Goal: Information Seeking & Learning: Find specific fact

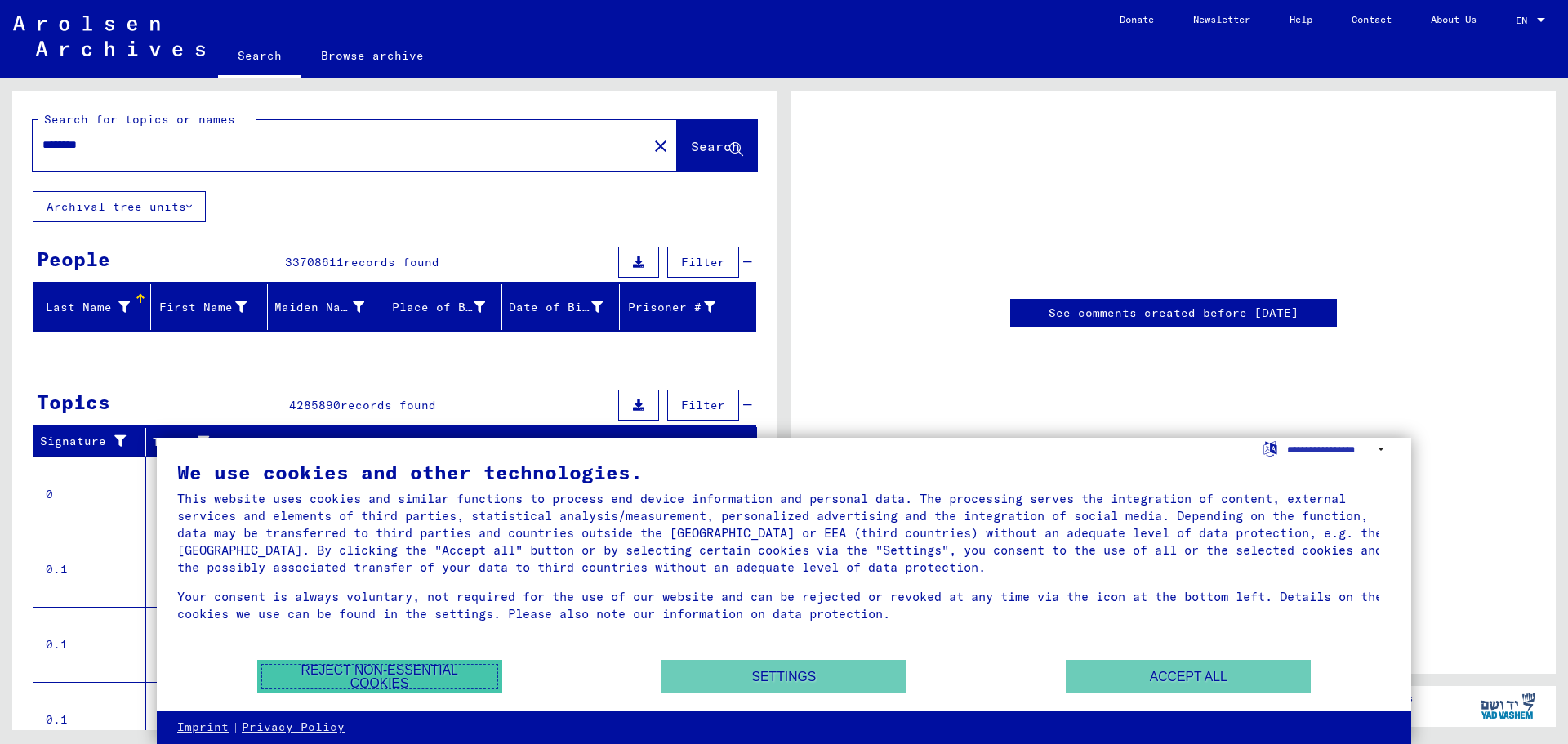
click at [437, 670] on button "Reject non-essential cookies" at bounding box center [379, 677] width 245 height 33
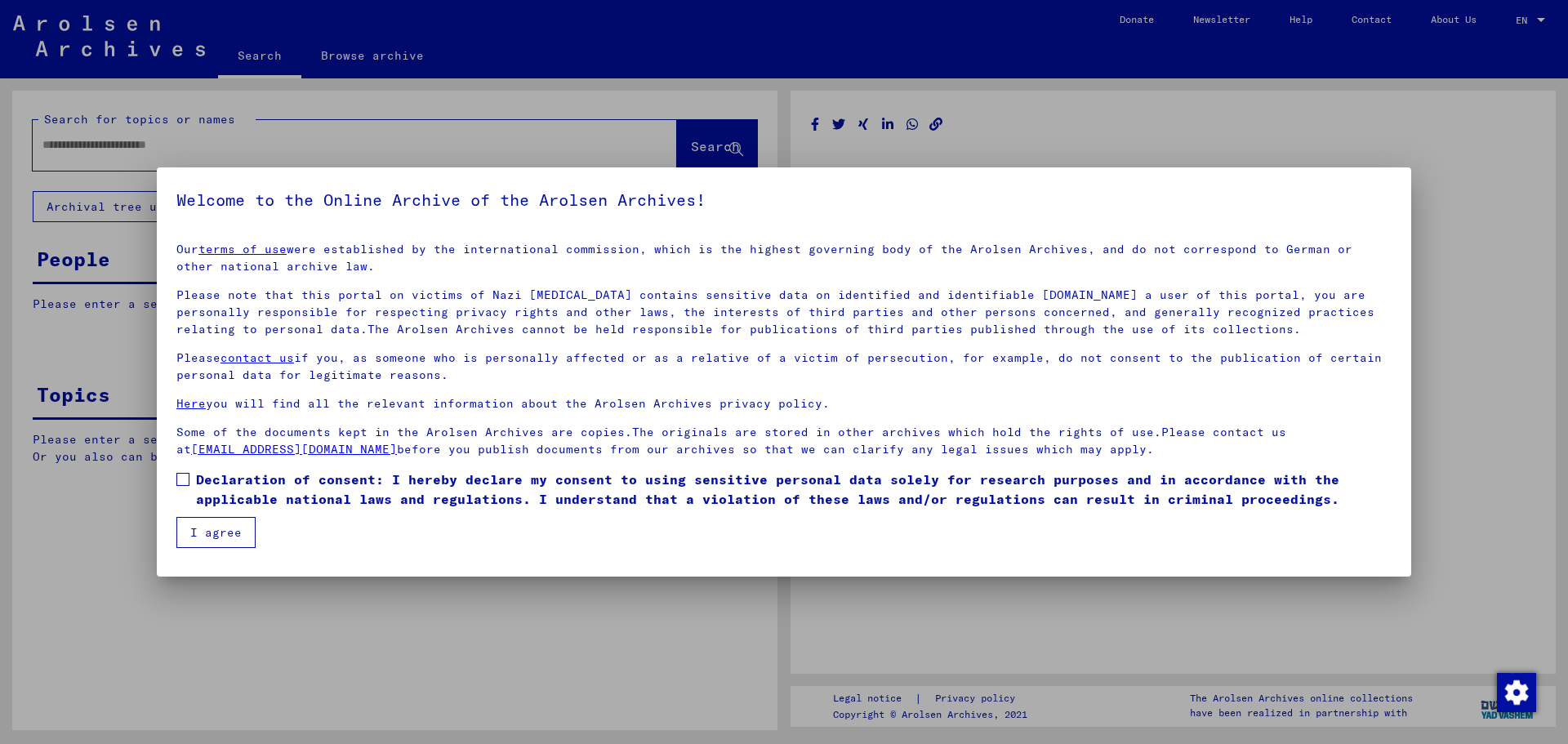
type input "********"
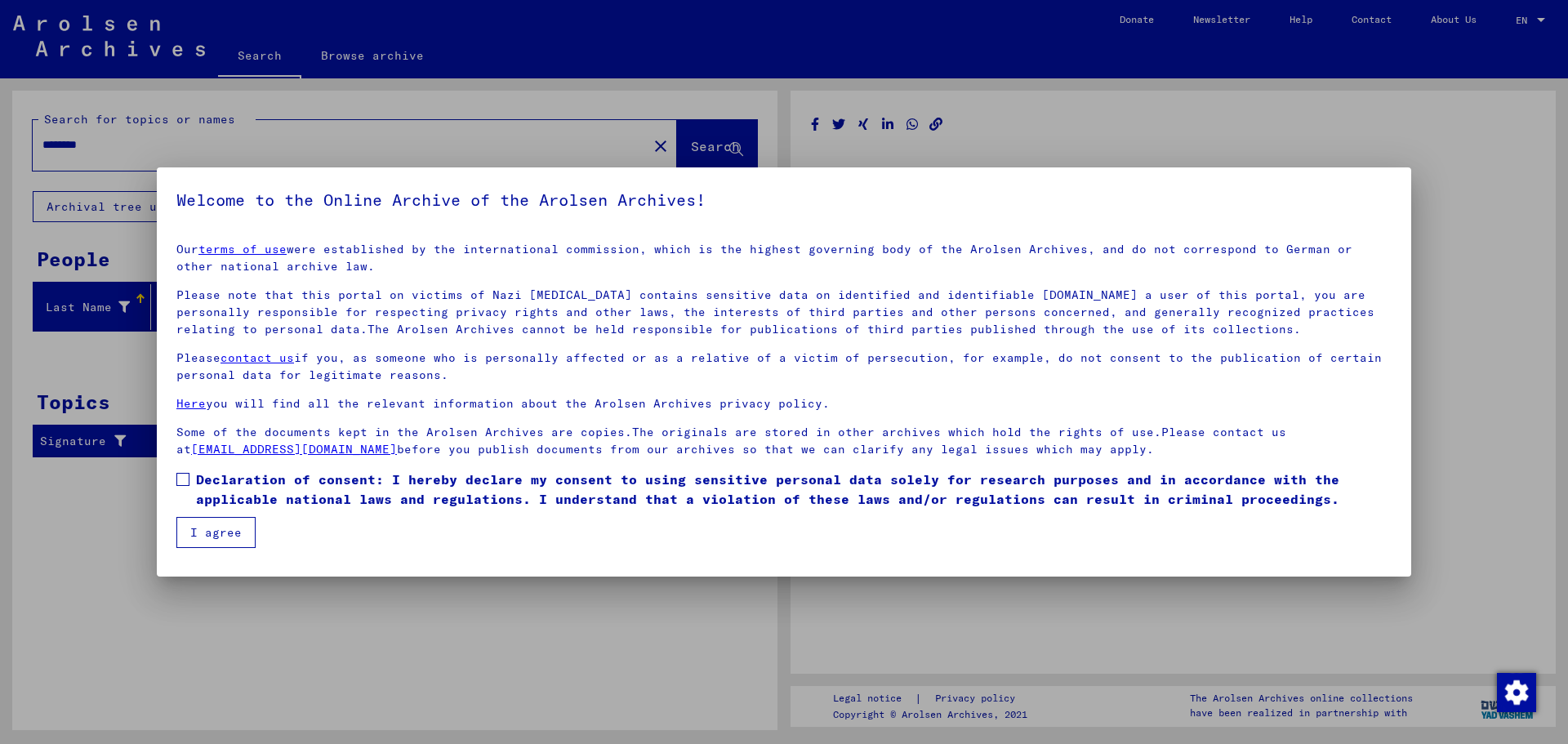
click at [260, 479] on span "Declaration of consent: I hereby declare my consent to using sensitive personal…" at bounding box center [794, 489] width 1196 height 39
click at [213, 538] on button "I agree" at bounding box center [216, 532] width 79 height 31
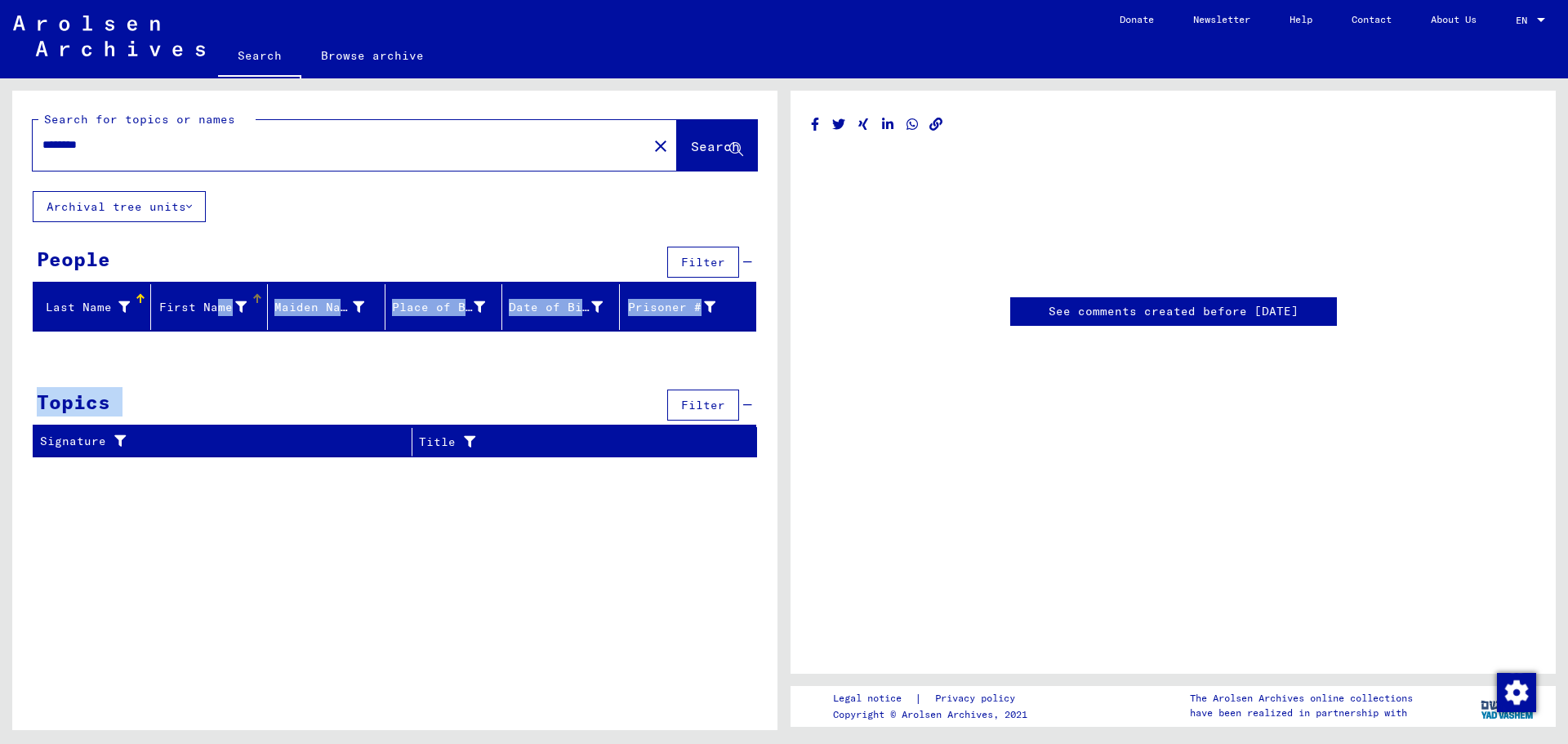
drag, startPoint x: 222, startPoint y: 549, endPoint x: 208, endPoint y: 308, distance: 241.4
click at [208, 308] on div "Search for topics or names ******** close Search Archival tree units People Fil…" at bounding box center [395, 416] width 765 height 652
click at [171, 210] on button "Archival tree units" at bounding box center [118, 207] width 173 height 31
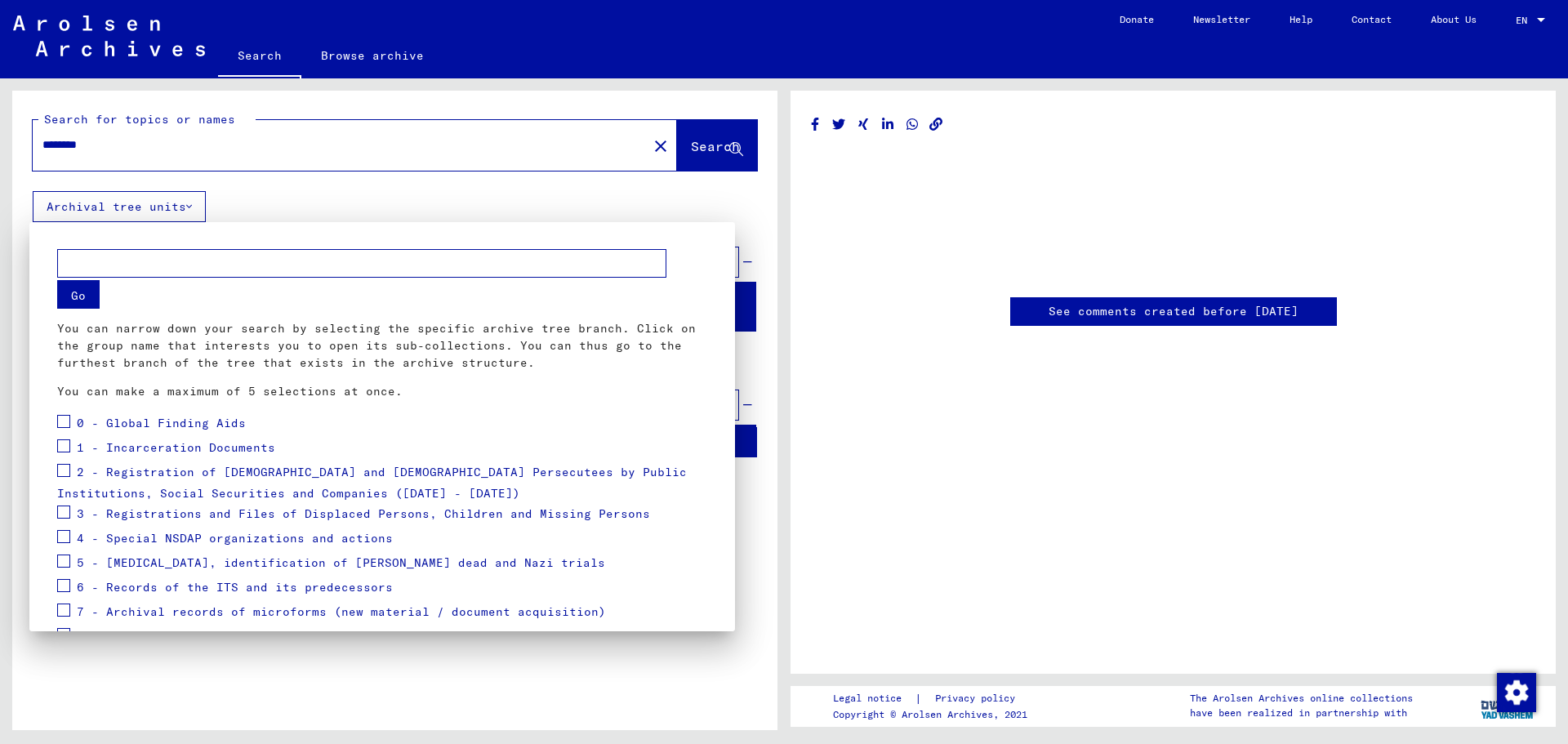
click at [171, 210] on div at bounding box center [784, 372] width 1568 height 744
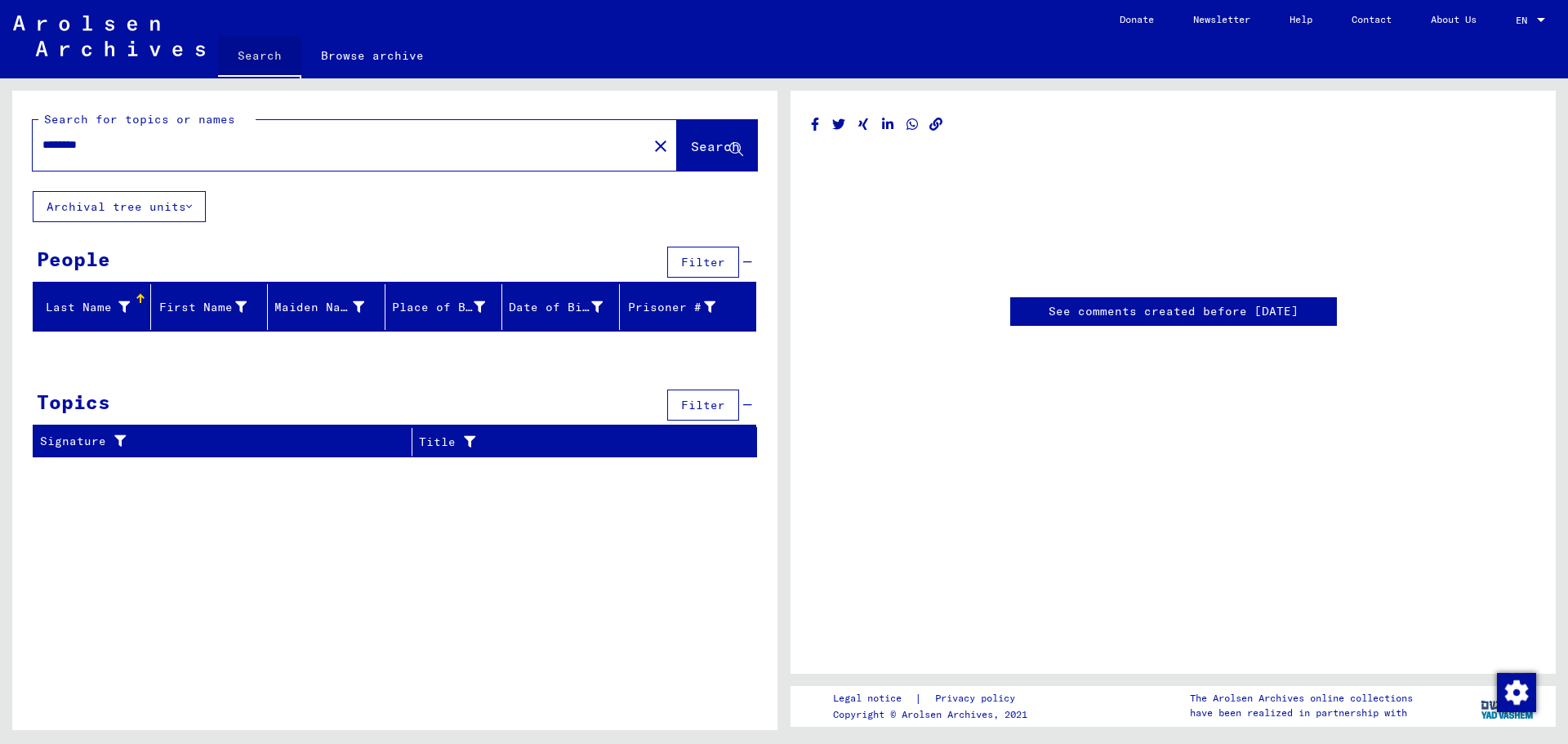
click at [236, 53] on link "Search" at bounding box center [260, 57] width 83 height 43
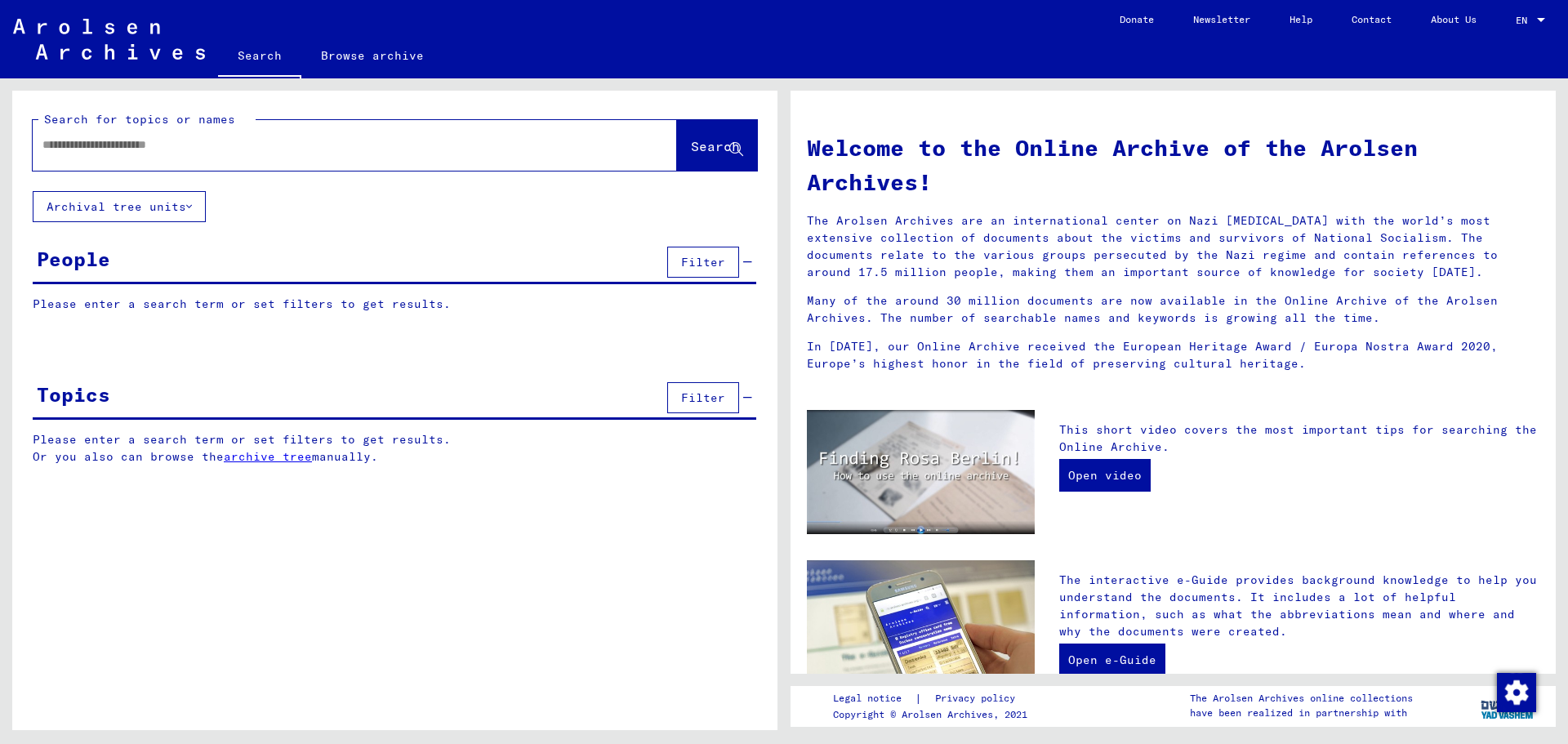
click at [198, 298] on p "Please enter a search term or set filters to get results." at bounding box center [394, 304] width 723 height 18
click at [189, 317] on div "Please enter a search term or set filters to get results. Signature Last Name F…" at bounding box center [395, 316] width 765 height 42
click at [88, 258] on div "People" at bounding box center [74, 259] width 74 height 30
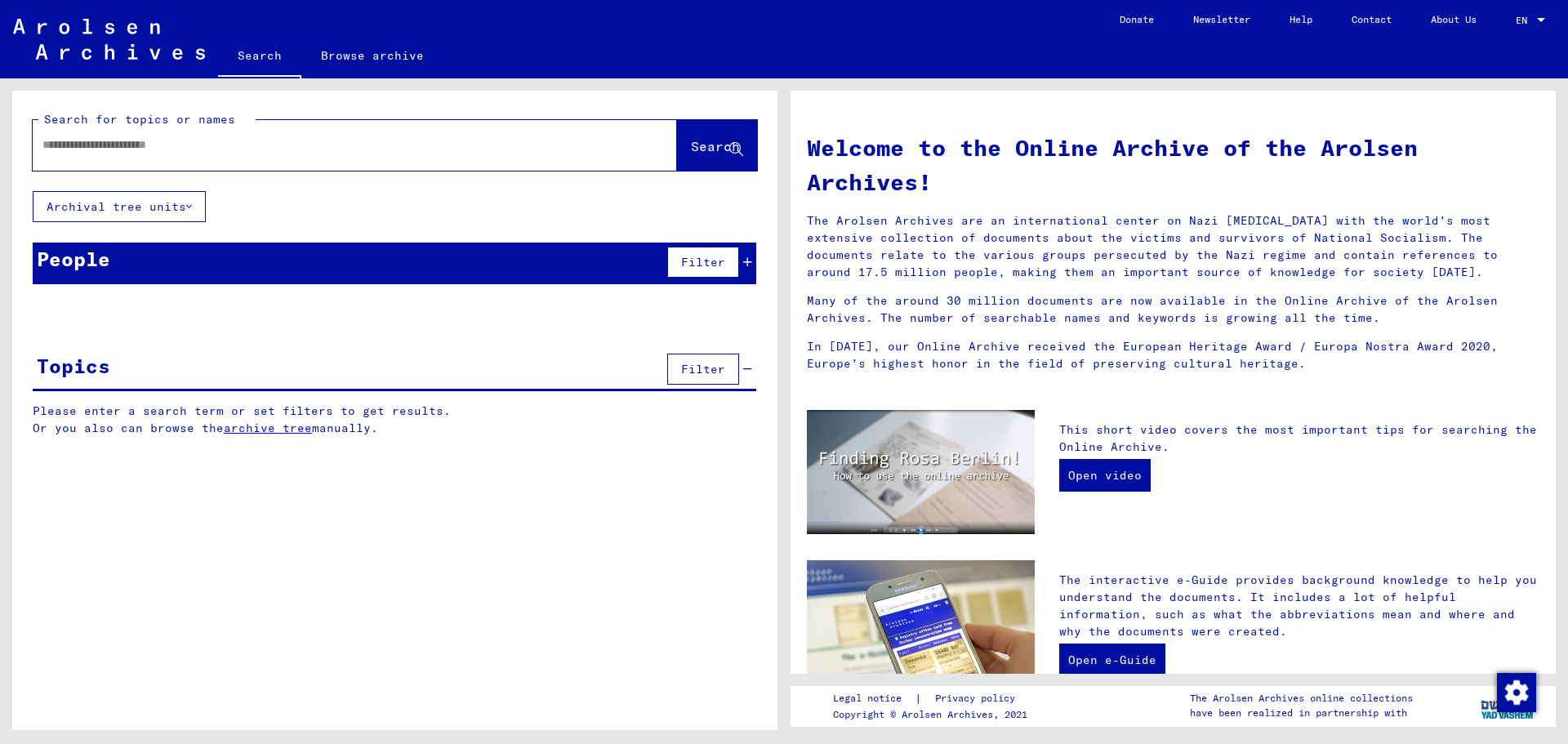
click at [88, 258] on div "People" at bounding box center [74, 259] width 74 height 30
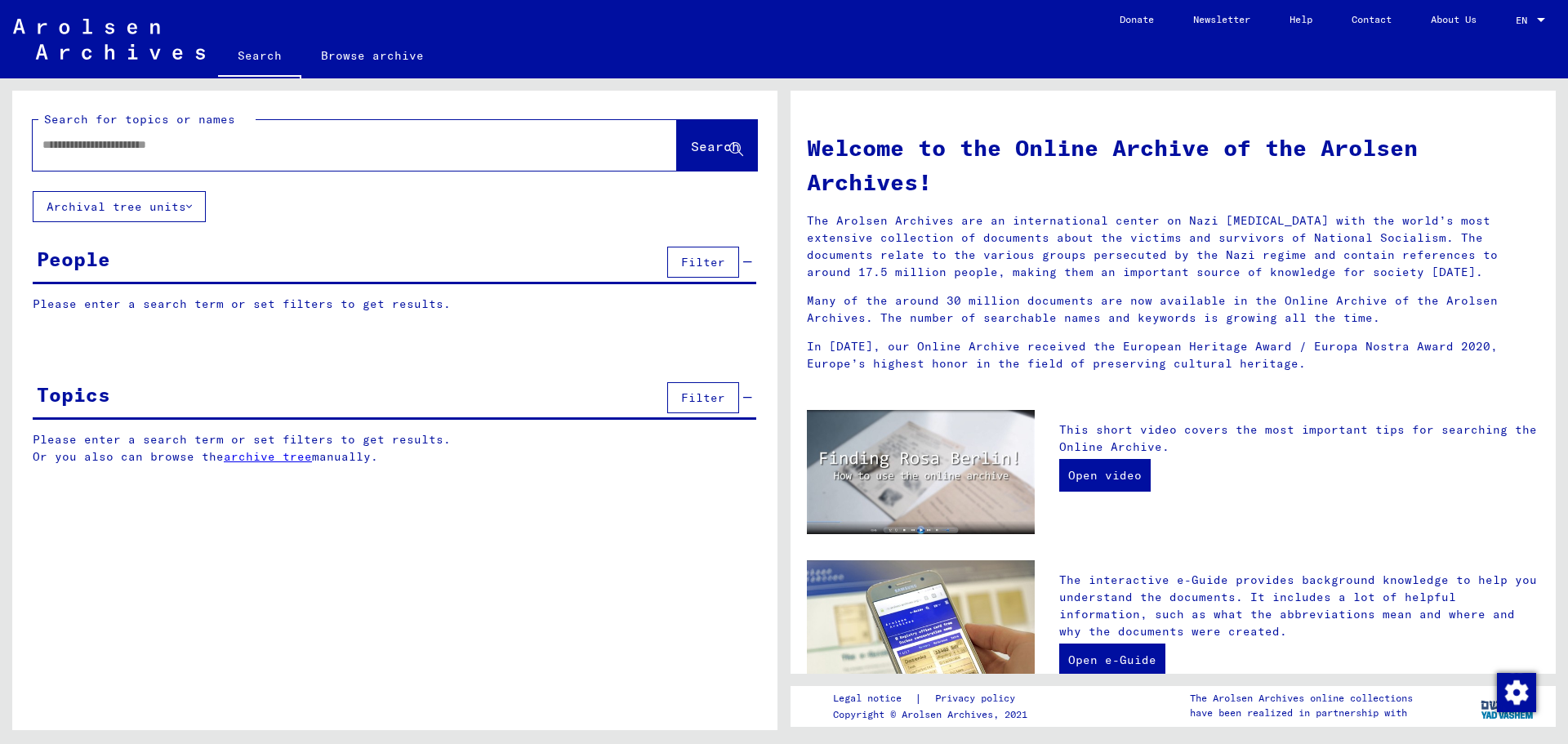
click at [94, 308] on p "Please enter a search term or set filters to get results." at bounding box center [394, 304] width 723 height 18
click at [100, 148] on input "text" at bounding box center [335, 145] width 586 height 18
type input "**********"
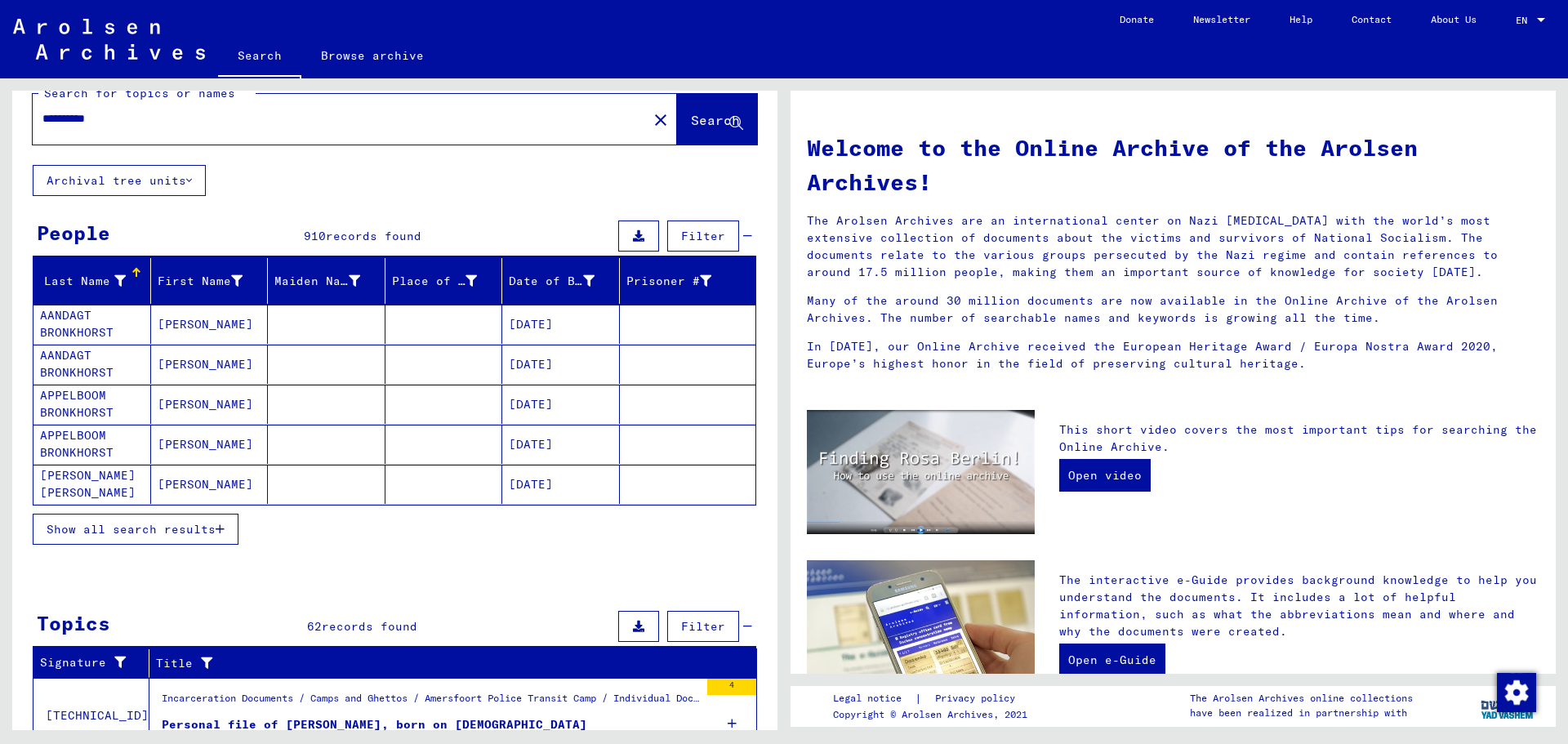
scroll to position [30, 0]
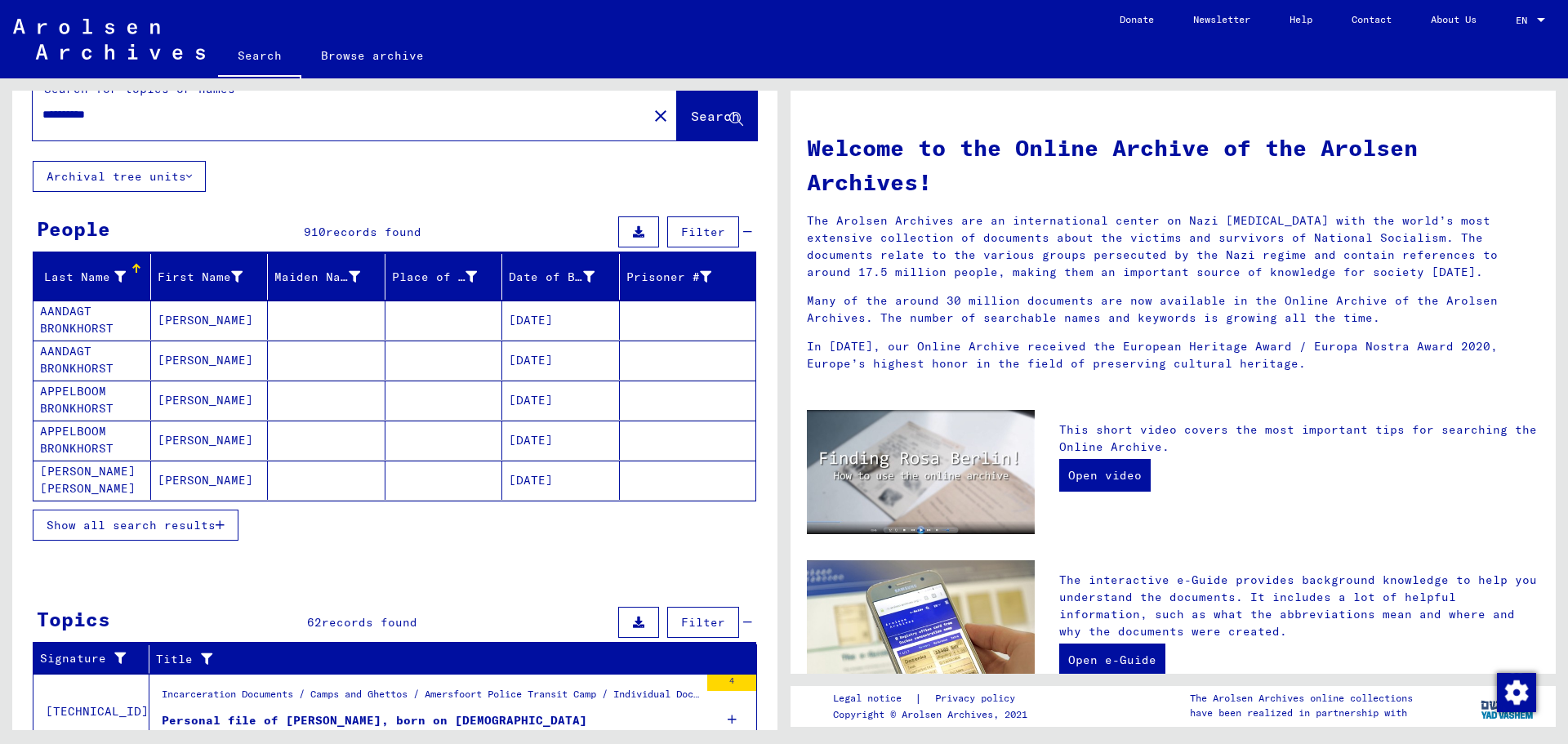
click at [226, 519] on button "Show all search results" at bounding box center [135, 525] width 206 height 31
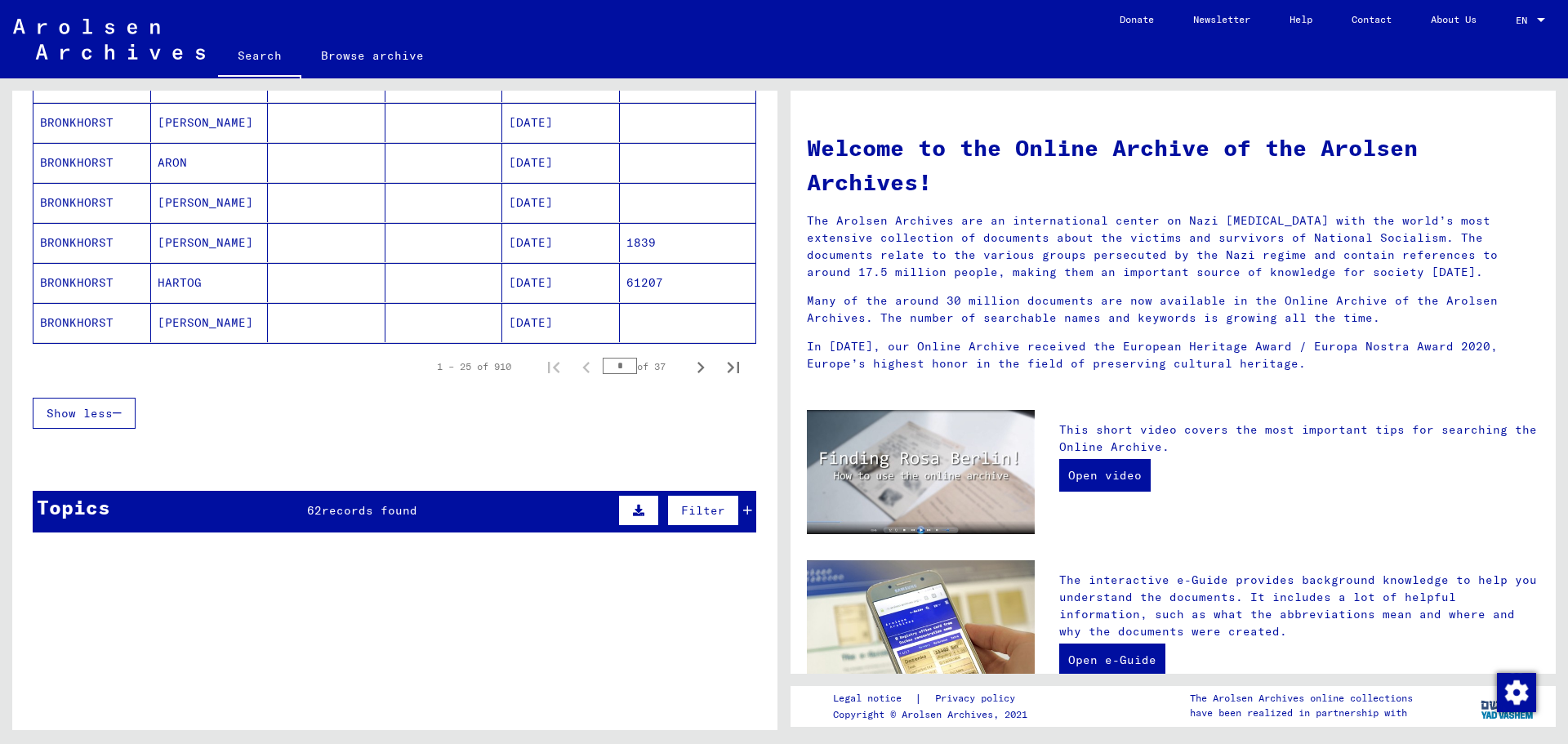
scroll to position [989, 0]
click at [689, 366] on icon "Next page" at bounding box center [700, 366] width 23 height 23
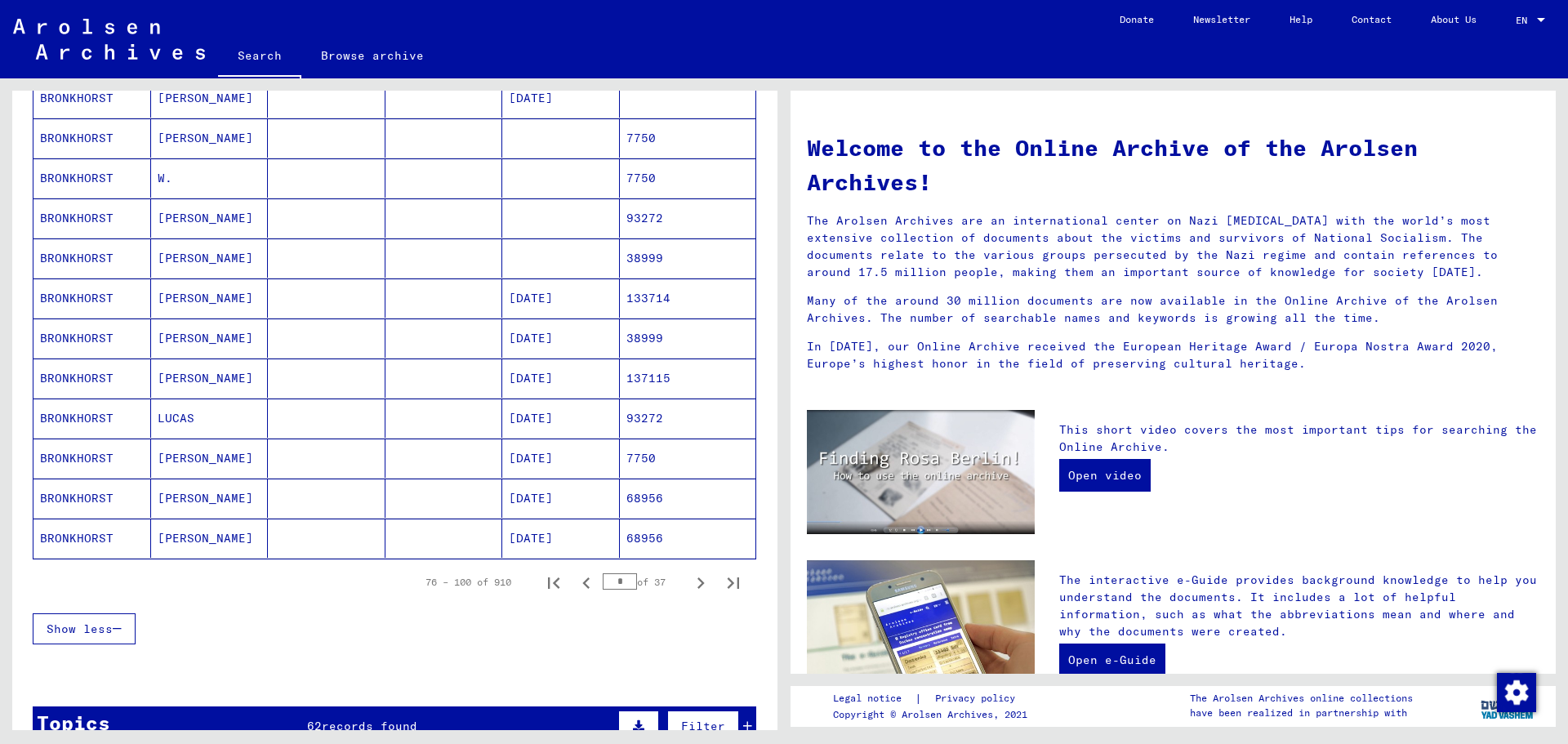
scroll to position [777, 0]
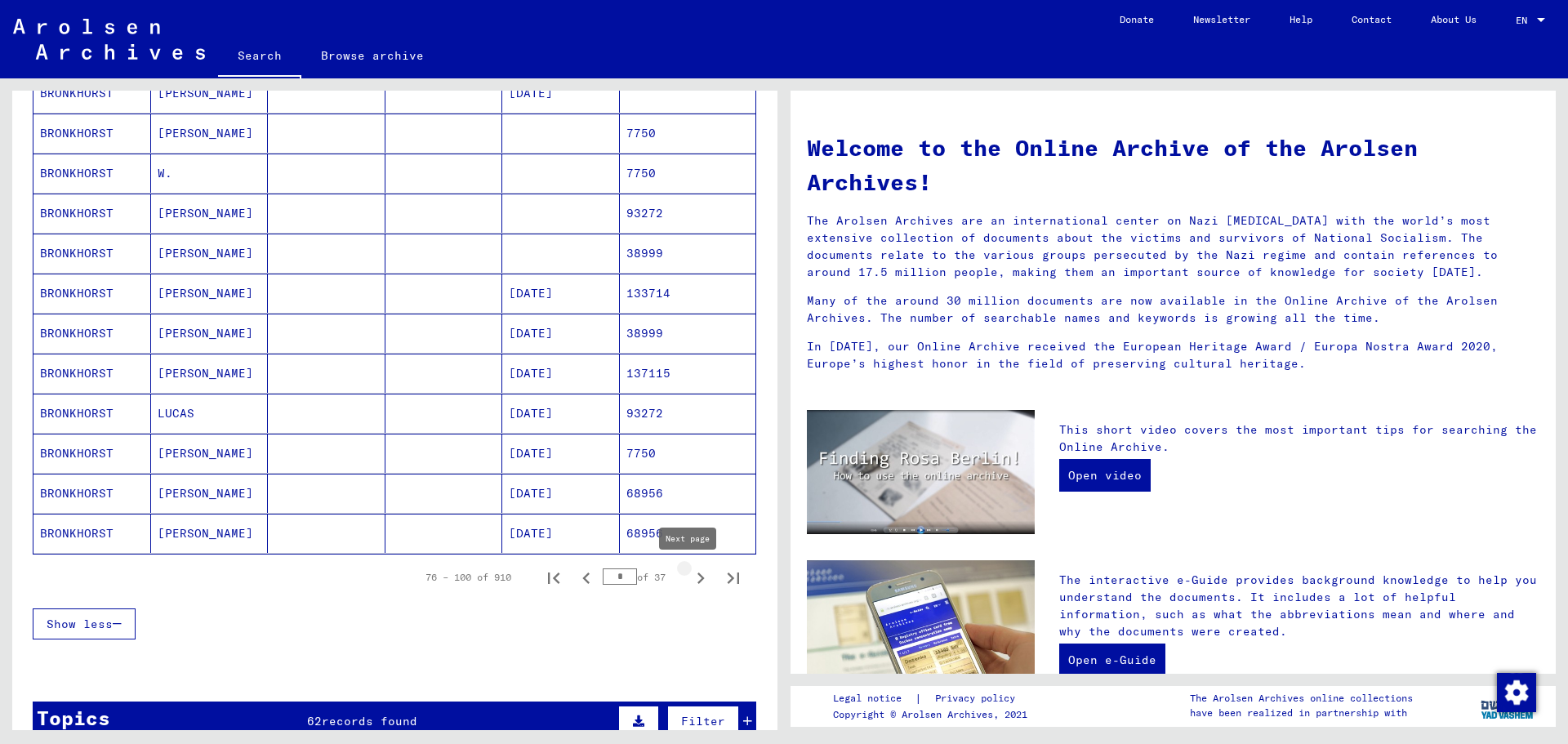
click at [689, 579] on icon "Next page" at bounding box center [700, 578] width 23 height 23
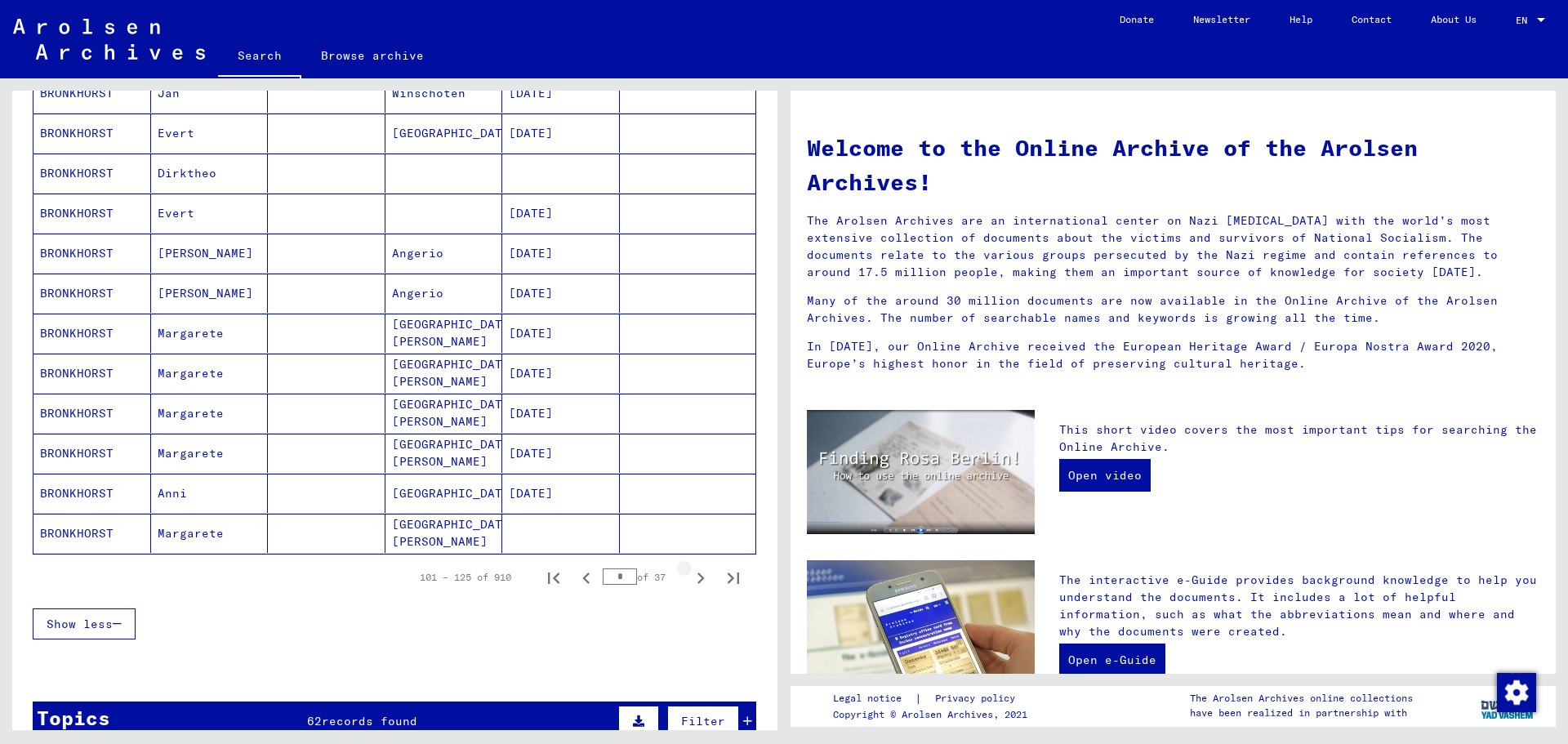
click at [689, 579] on icon "Next page" at bounding box center [700, 578] width 23 height 23
type input "*"
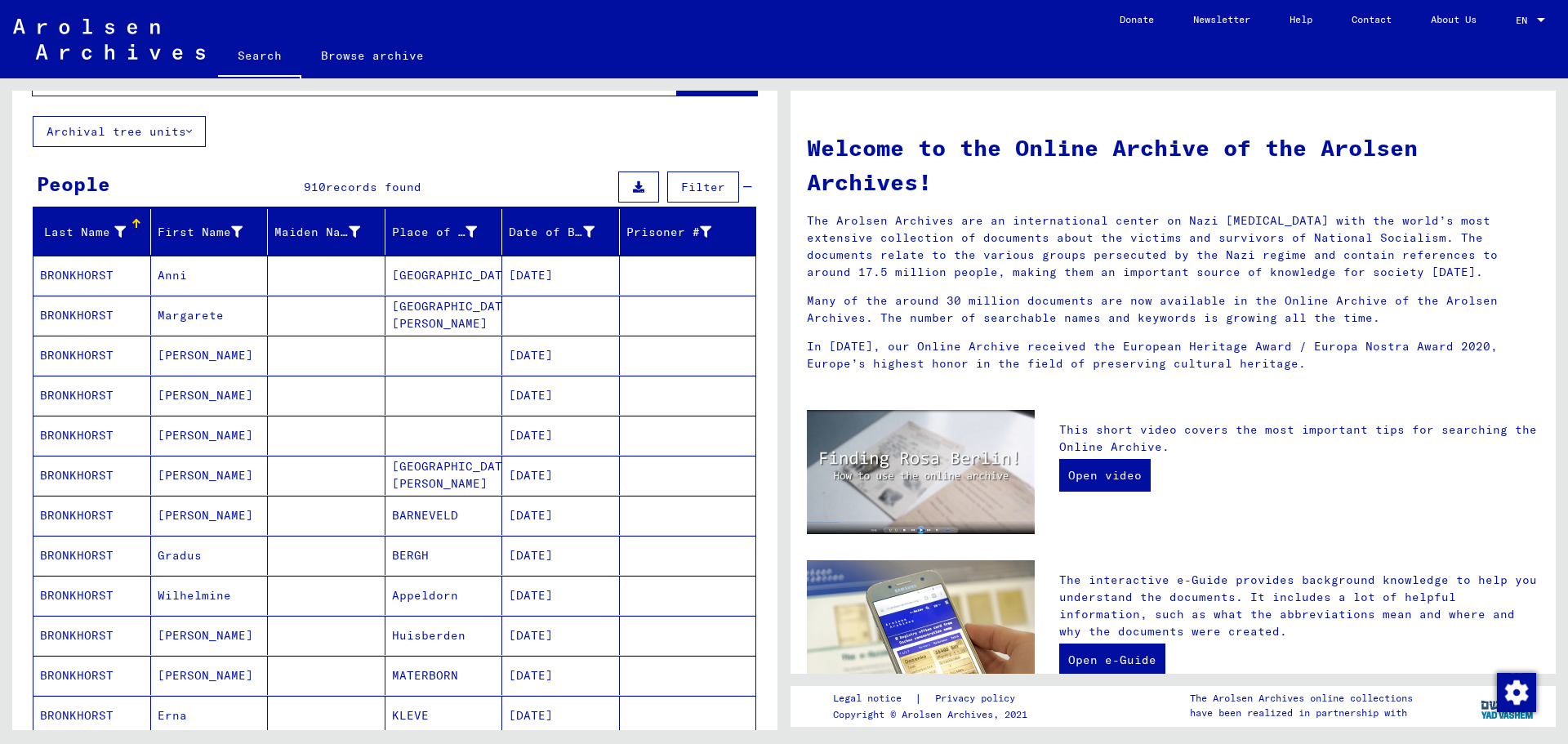
scroll to position [74, 0]
click at [583, 227] on icon at bounding box center [589, 233] width 11 height 11
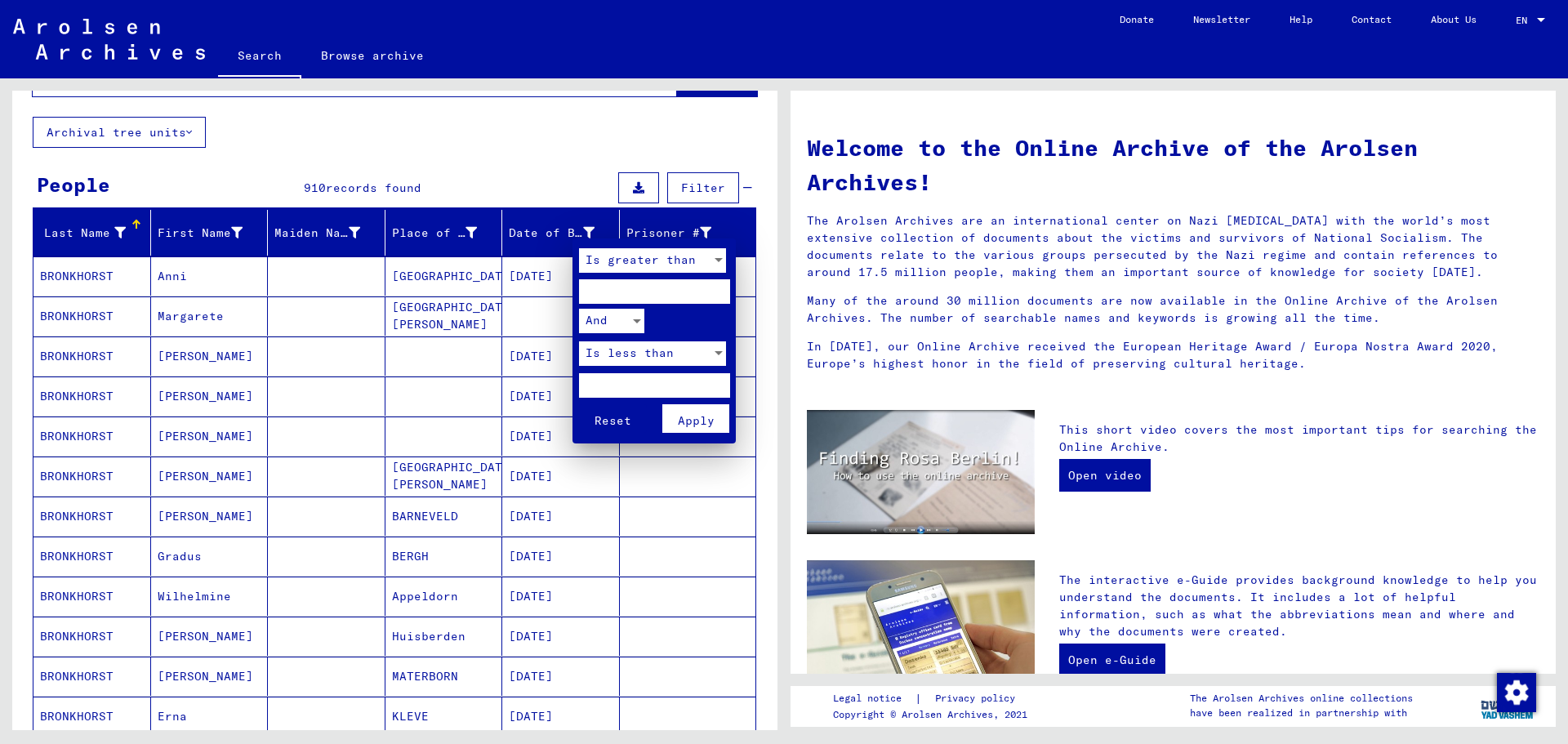
click at [663, 297] on input "number" at bounding box center [655, 291] width 152 height 25
type input "****"
click at [579, 404] on button "Reset" at bounding box center [613, 418] width 67 height 29
